Goal: Browse casually

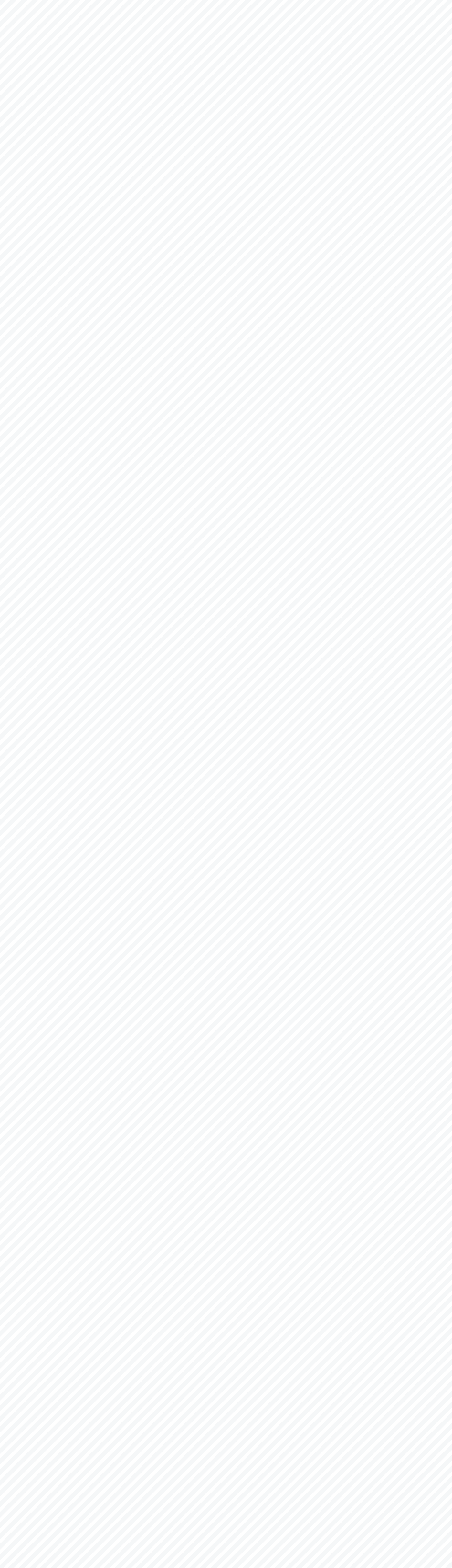
click at [400, 0] on html at bounding box center [226, 0] width 452 height 0
click at [442, 0] on html at bounding box center [226, 0] width 452 height 0
click at [361, 0] on html at bounding box center [226, 0] width 452 height 0
click at [14, 0] on html at bounding box center [226, 0] width 452 height 0
